Goal: Information Seeking & Learning: Learn about a topic

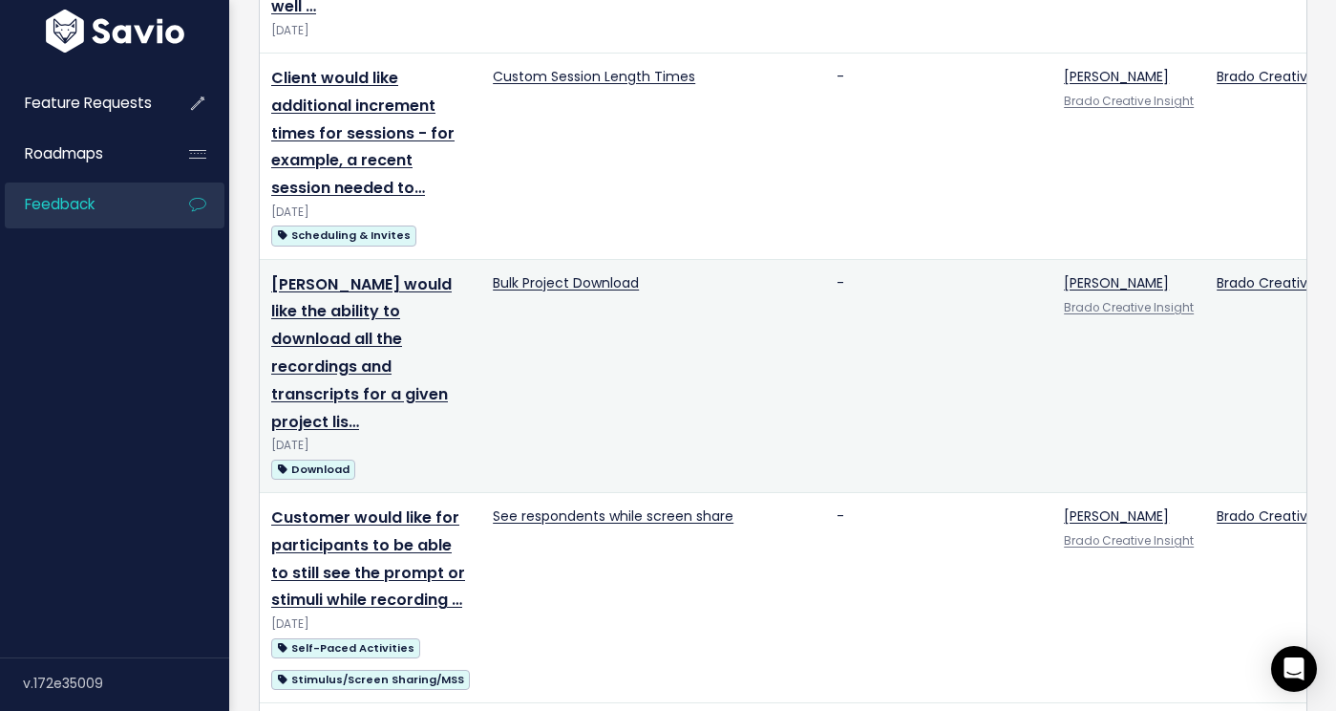
scroll to position [1232, 0]
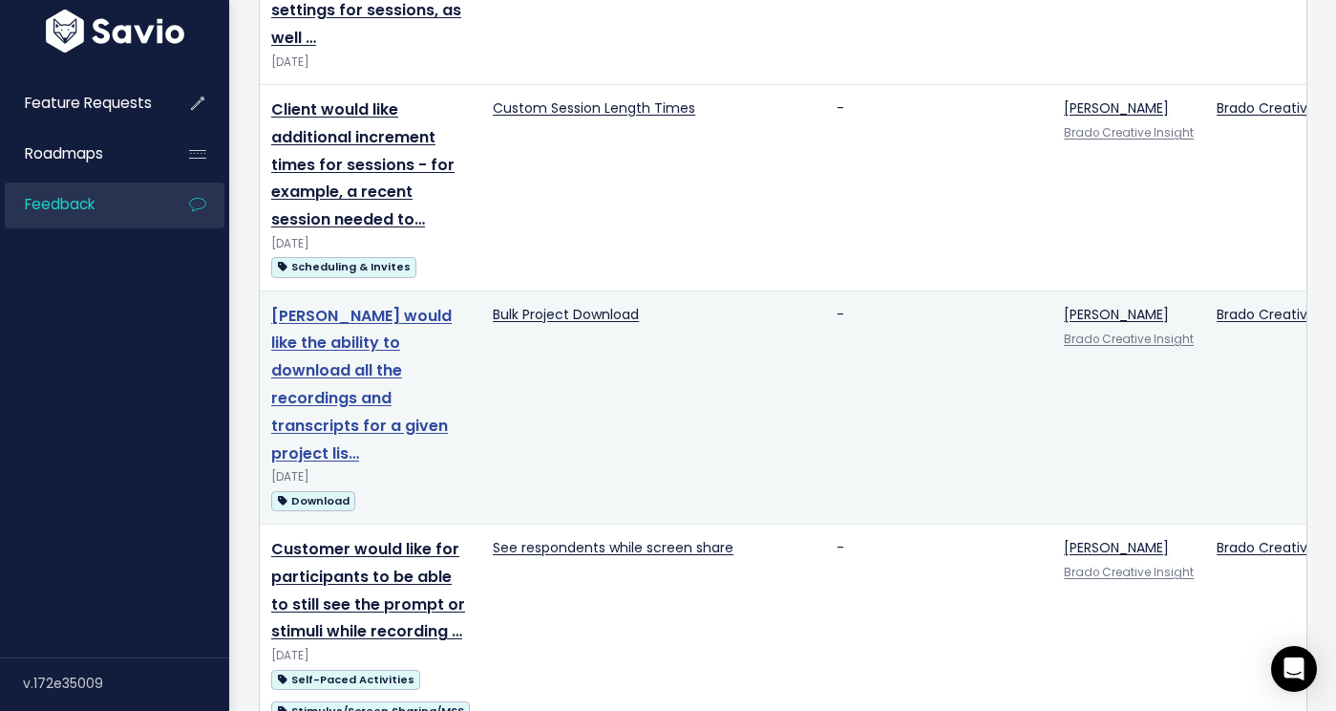
click at [357, 370] on link "[PERSON_NAME] would like the ability to download all the recordings and transcr…" at bounding box center [361, 385] width 181 height 160
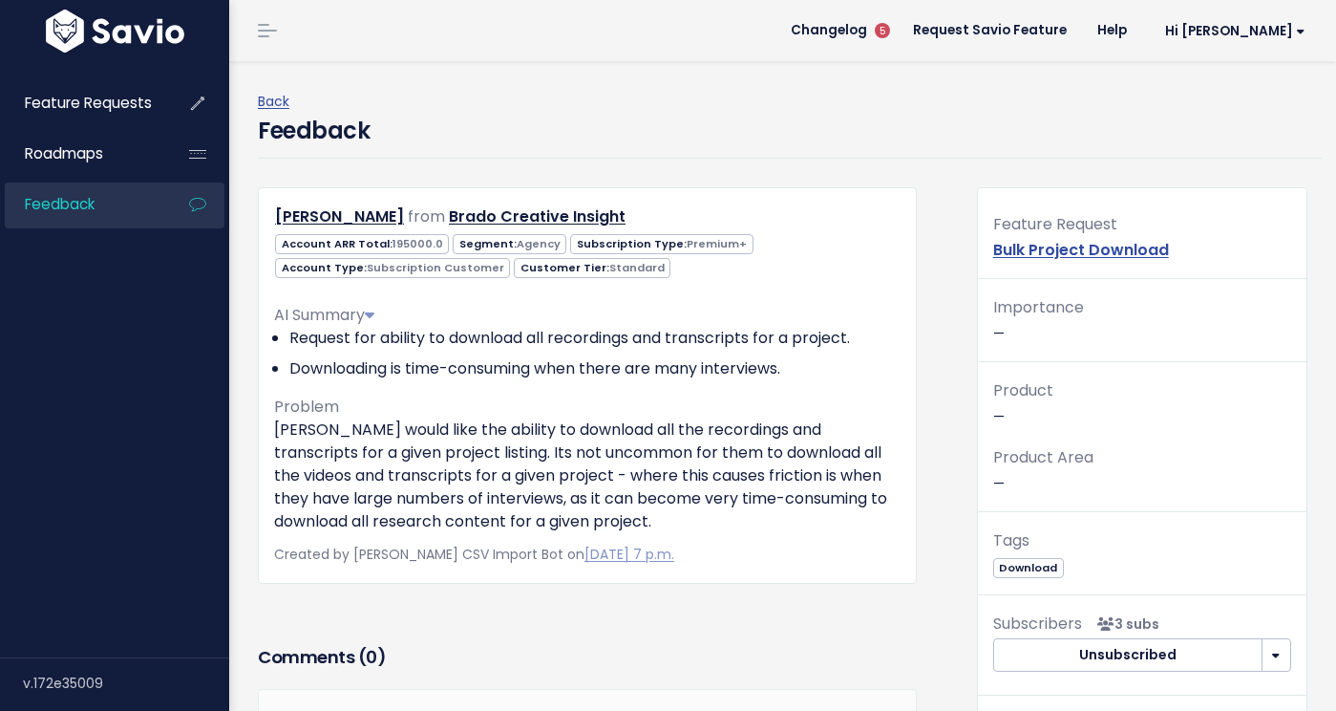
click at [1026, 299] on span "Importance" at bounding box center [1038, 307] width 91 height 22
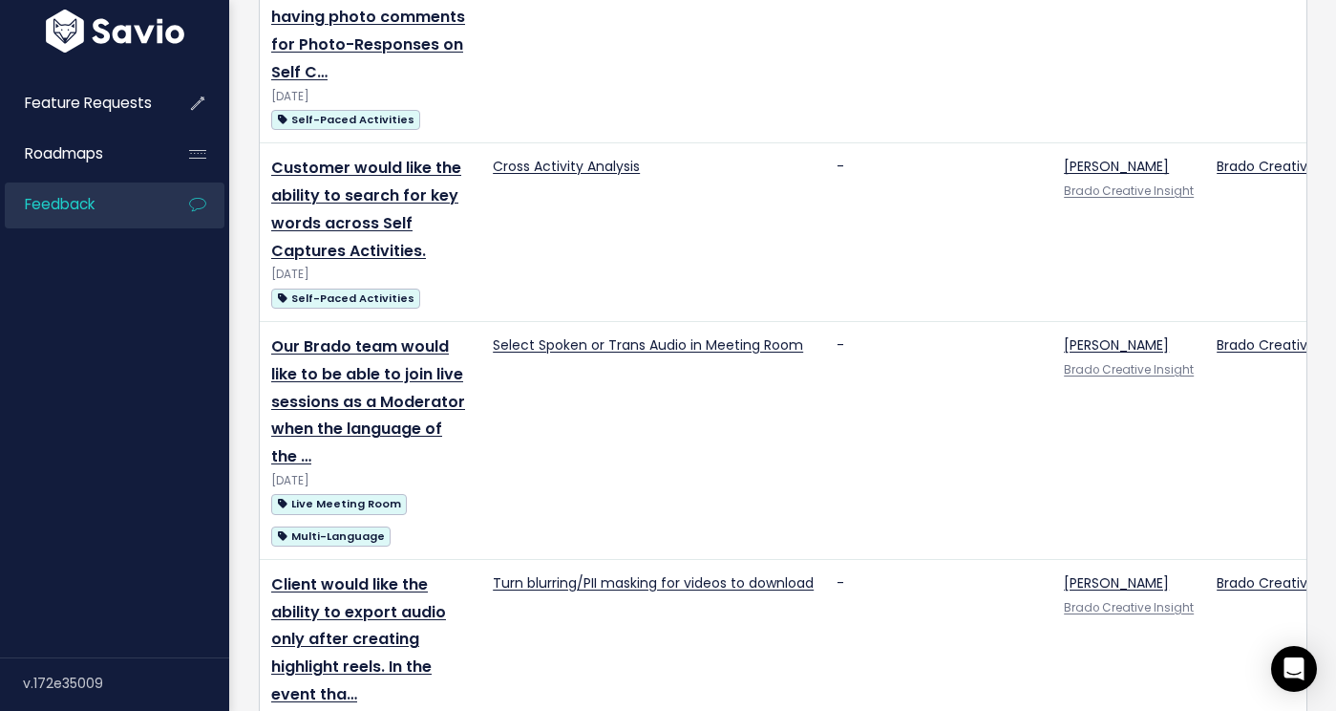
scroll to position [2413, 0]
